Goal: Find specific page/section: Find specific page/section

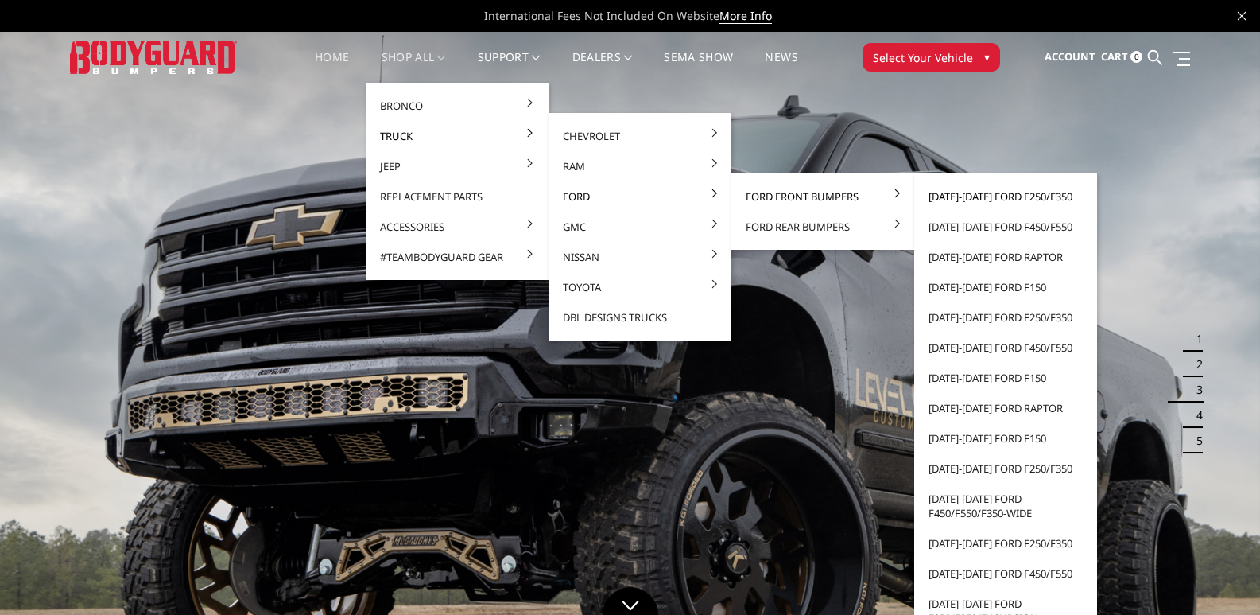
click at [999, 191] on link "[DATE]-[DATE] Ford F250/F350" at bounding box center [1006, 196] width 170 height 30
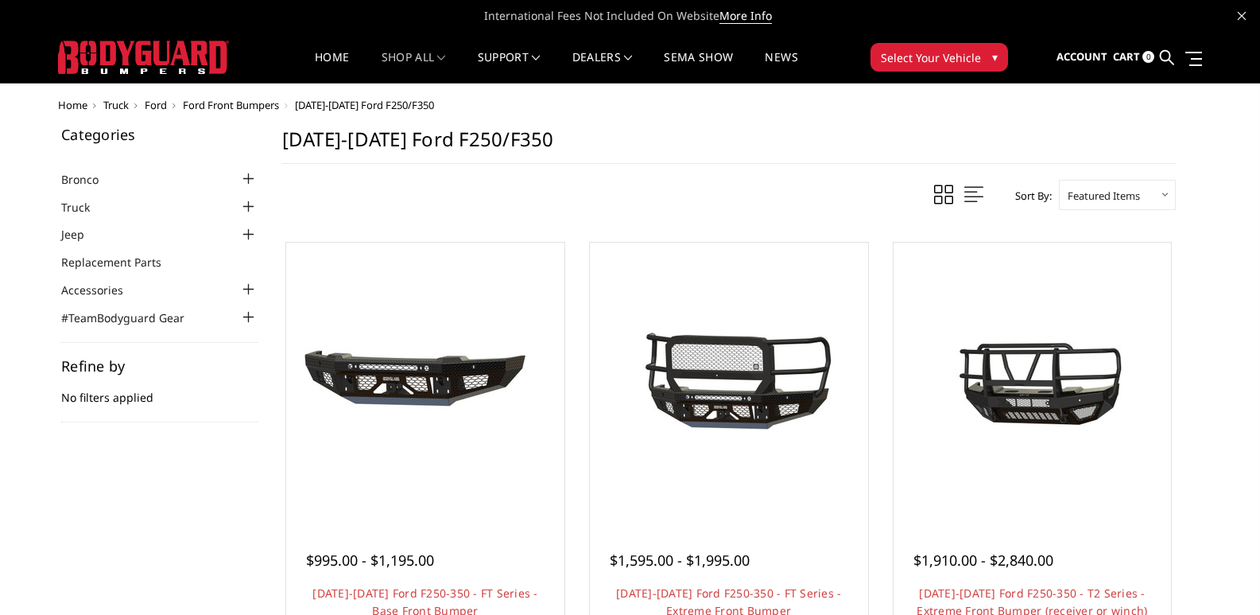
click at [250, 233] on div at bounding box center [248, 234] width 19 height 19
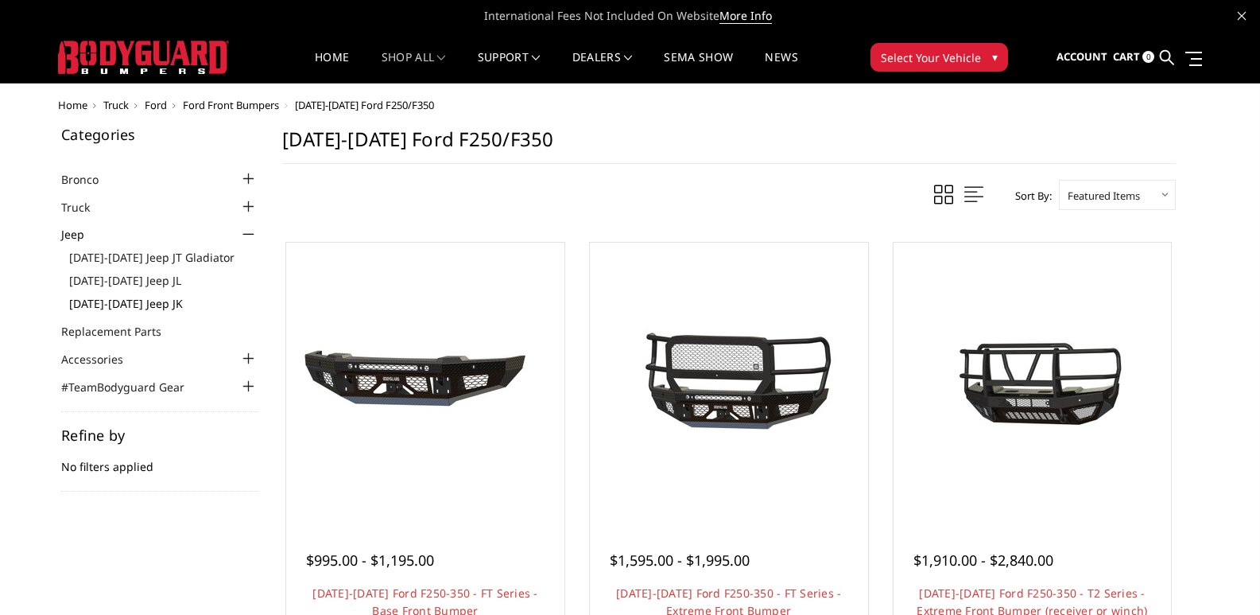
click at [142, 303] on link "[DATE]-[DATE] Jeep JK" at bounding box center [163, 303] width 189 height 17
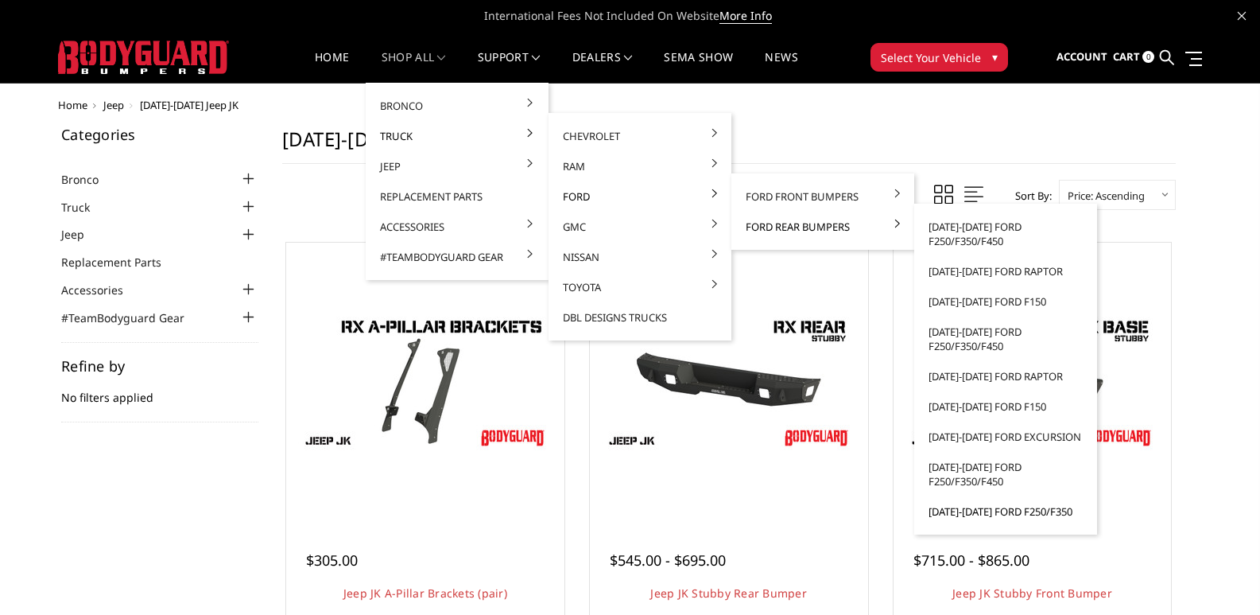
click at [1002, 509] on link "[DATE]-[DATE] Ford F250/F350" at bounding box center [1006, 511] width 170 height 30
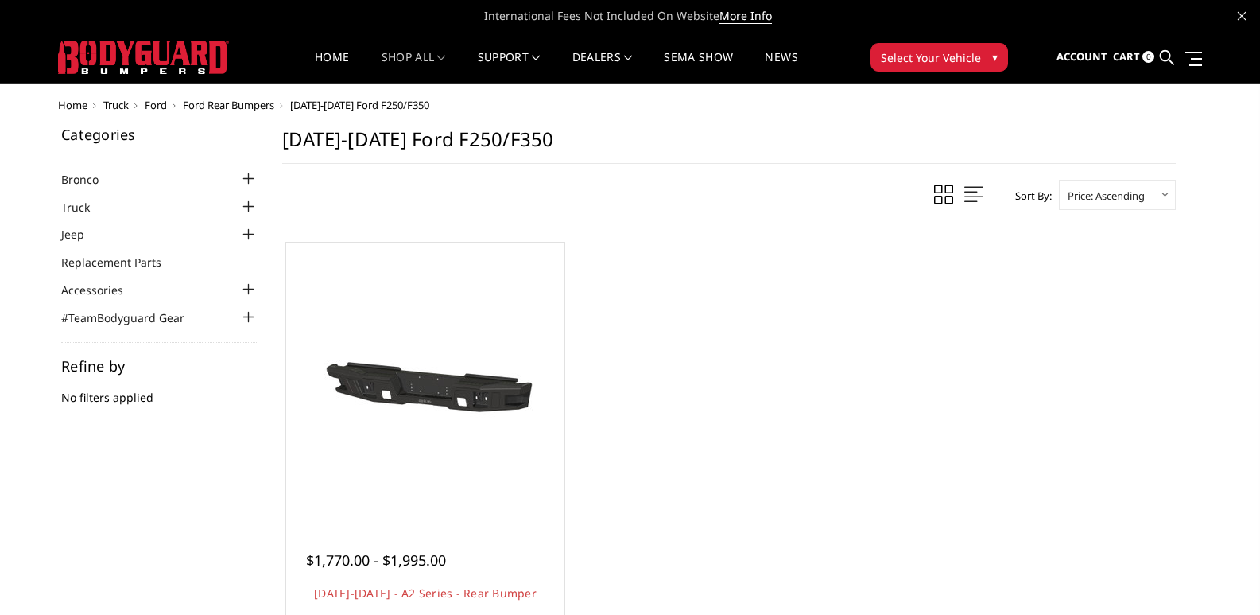
click at [249, 204] on div at bounding box center [248, 206] width 19 height 19
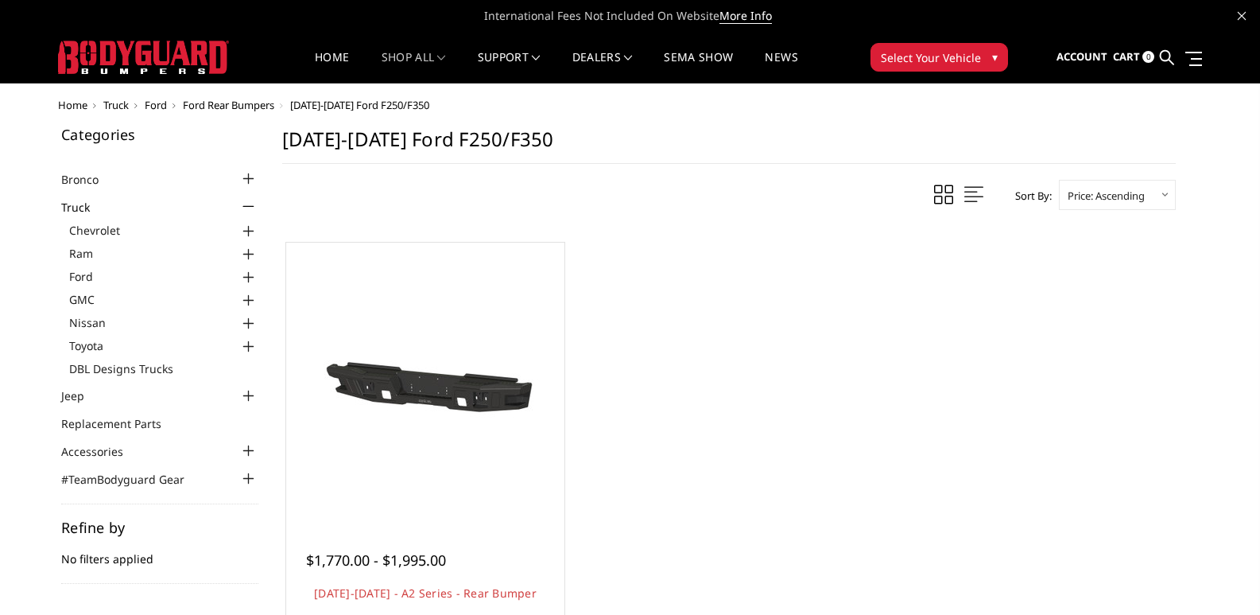
click at [246, 279] on div at bounding box center [248, 277] width 19 height 19
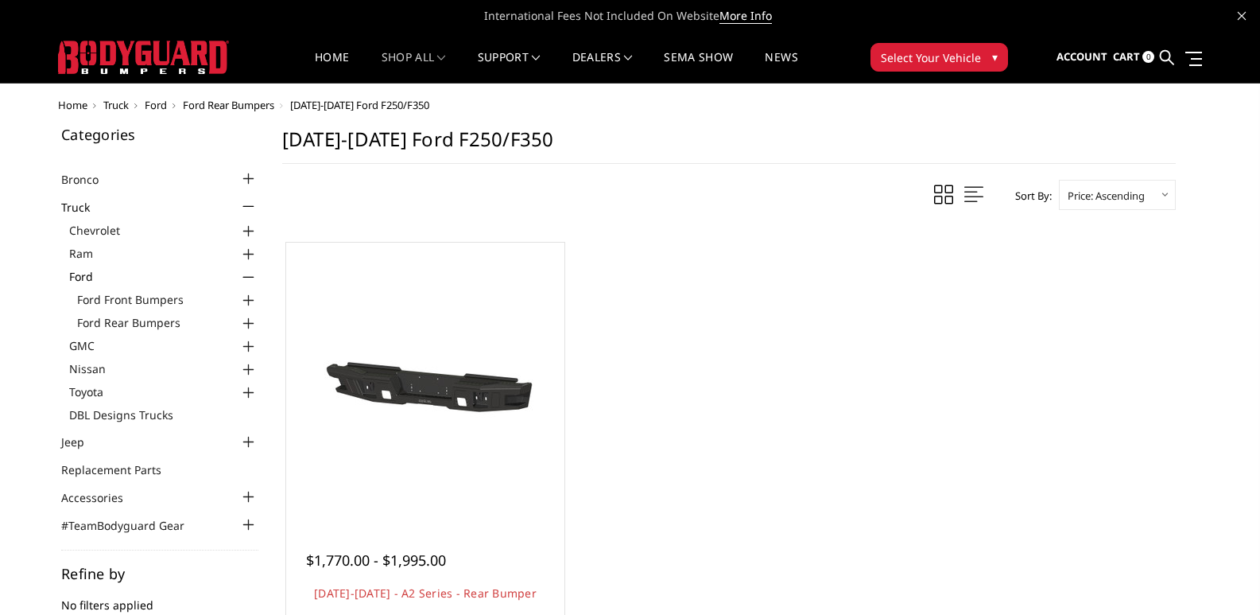
click at [248, 304] on div at bounding box center [248, 300] width 19 height 19
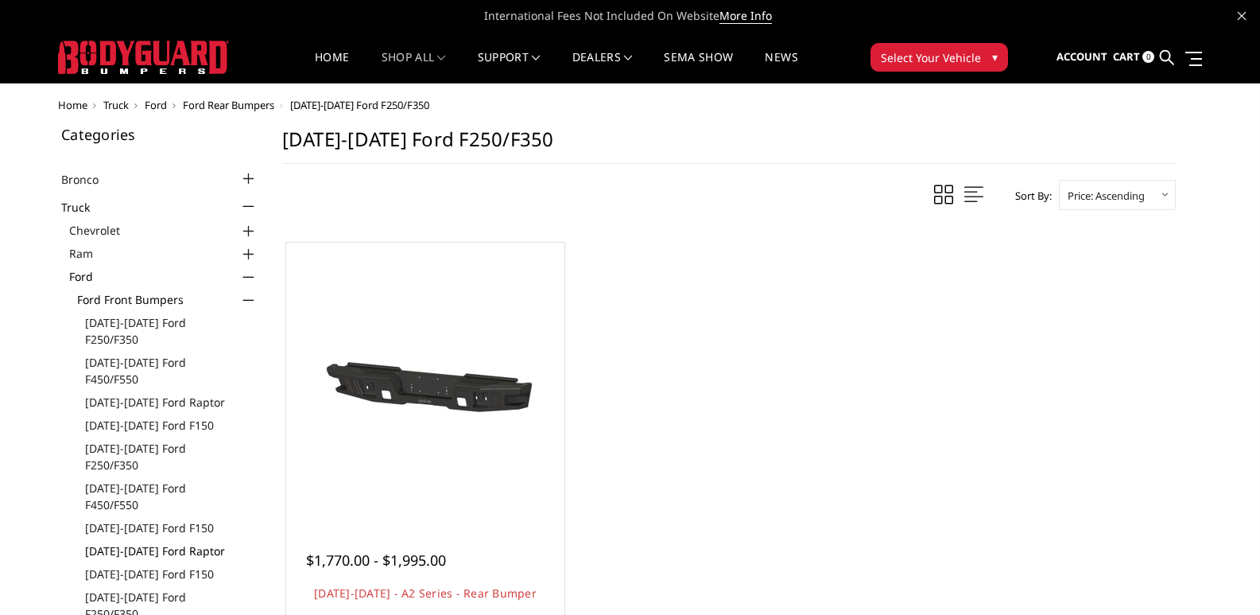
scroll to position [159, 0]
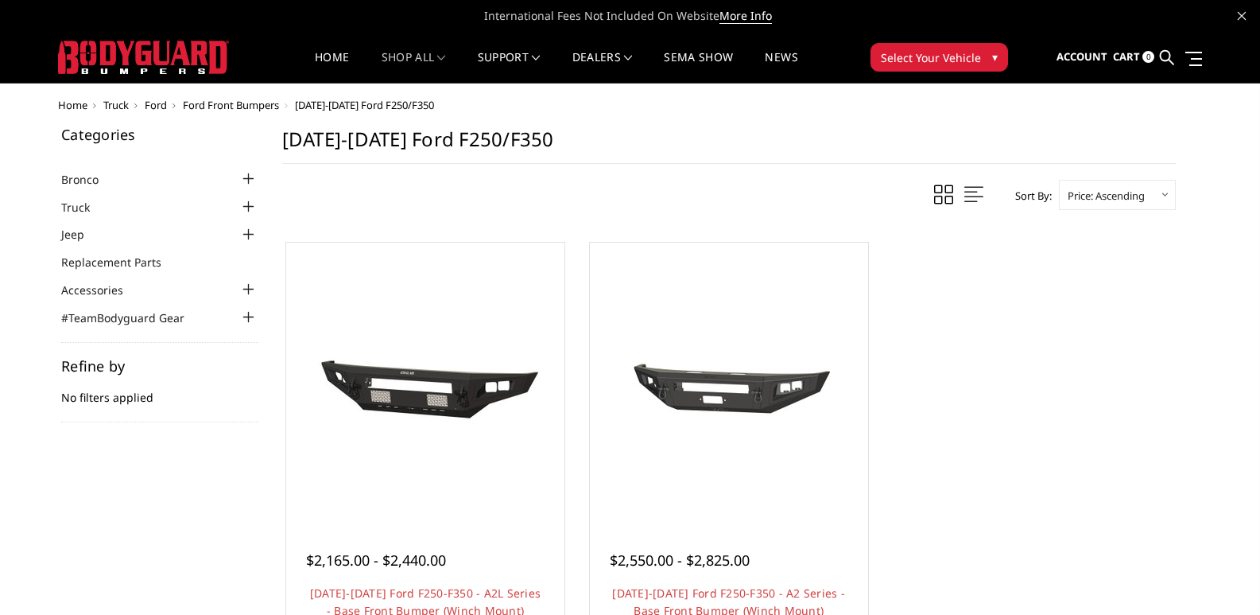
click at [250, 204] on div at bounding box center [248, 206] width 19 height 19
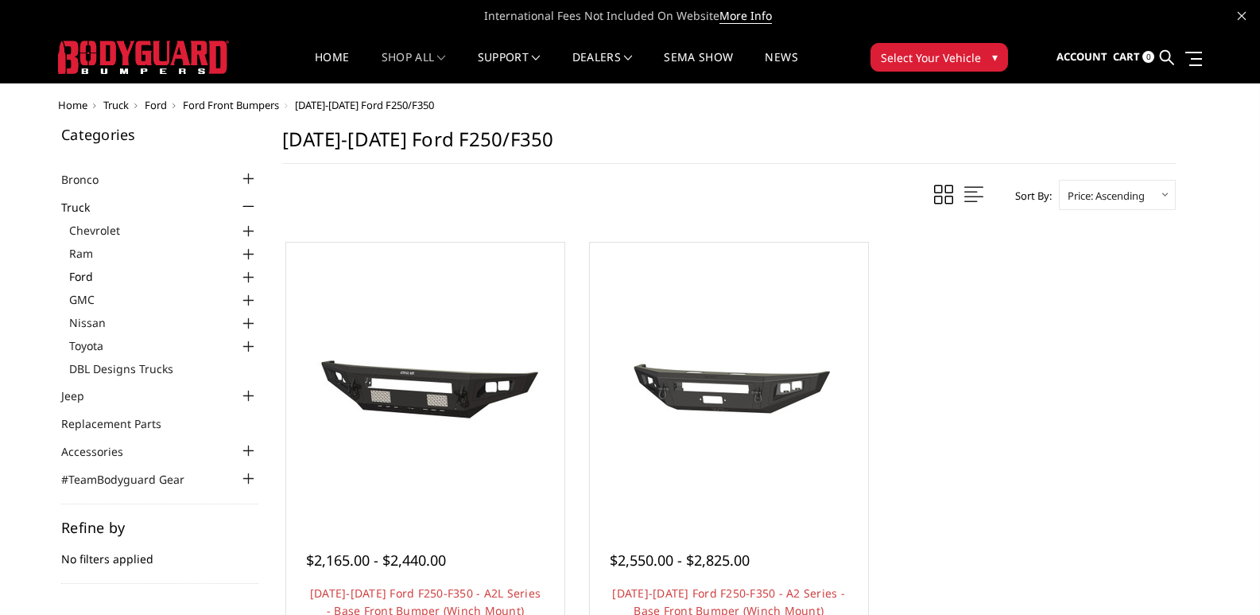
click at [97, 275] on link "Ford" at bounding box center [163, 276] width 189 height 17
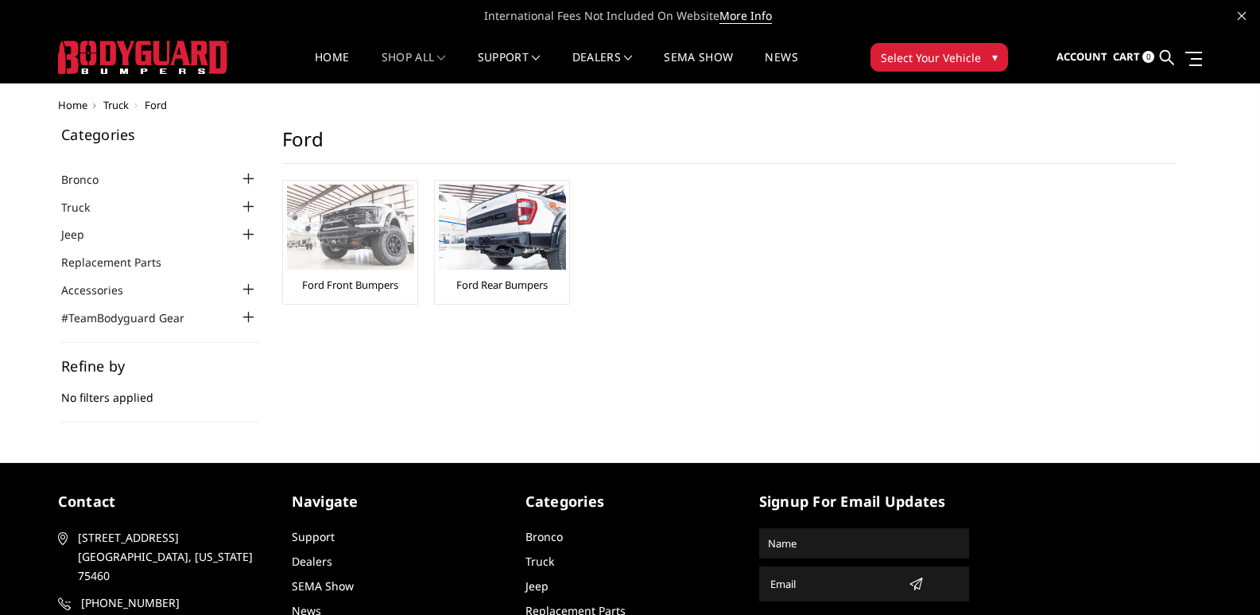
click at [344, 269] on img at bounding box center [350, 226] width 127 height 85
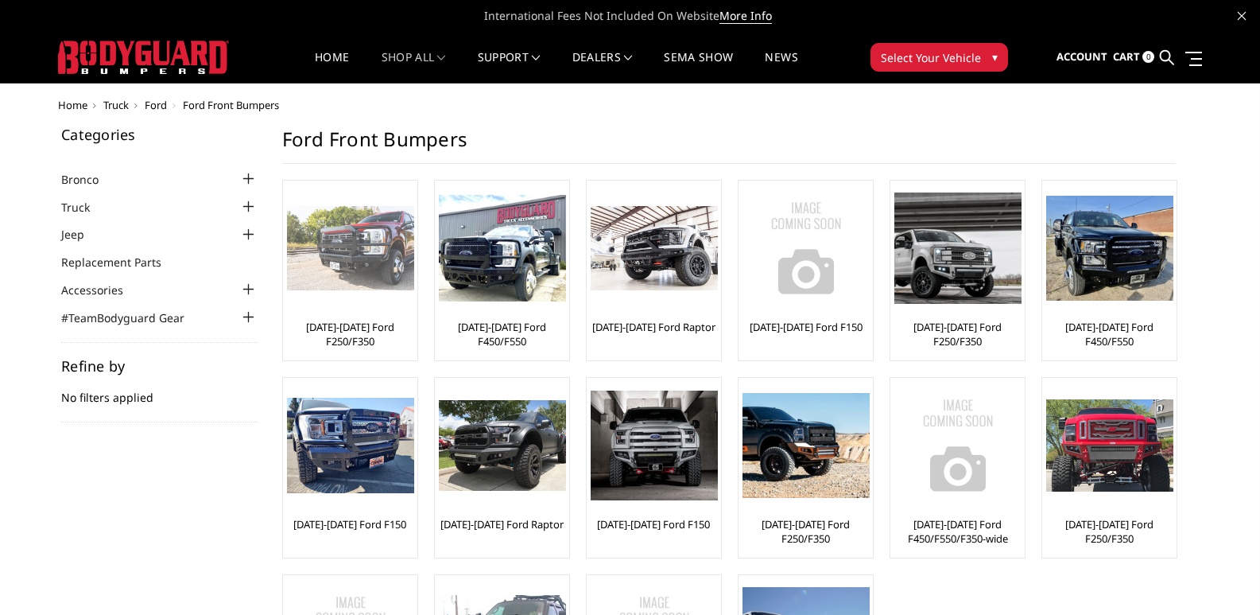
click at [347, 337] on link "[DATE]-[DATE] Ford F250/F350" at bounding box center [350, 334] width 126 height 29
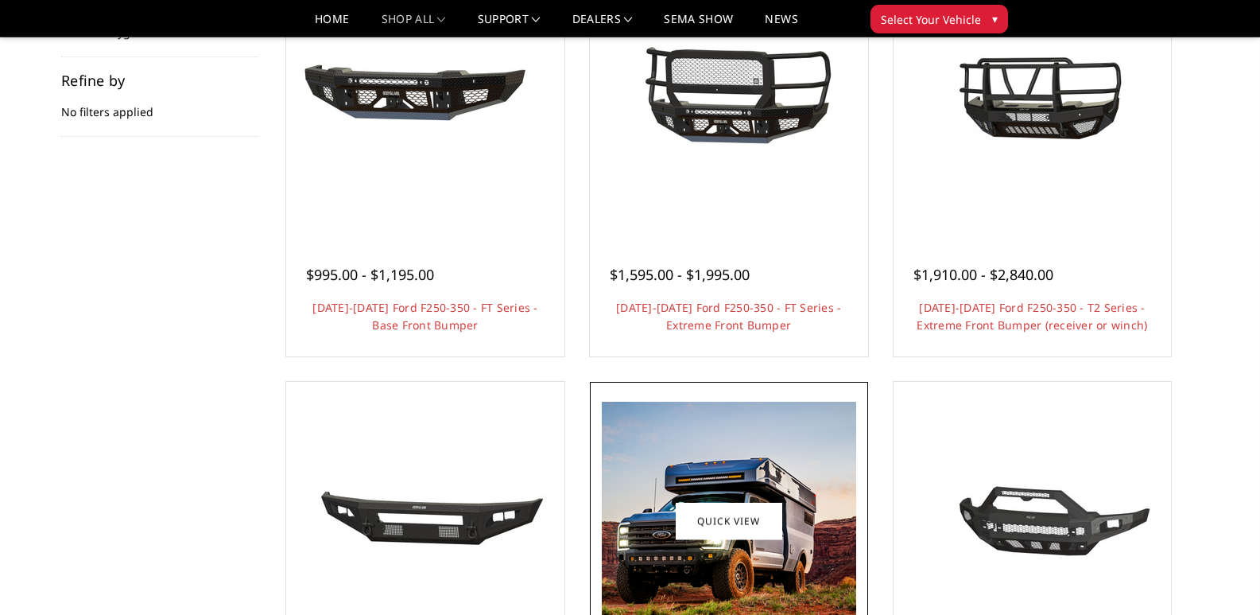
scroll to position [397, 0]
